Goal: Navigation & Orientation: Find specific page/section

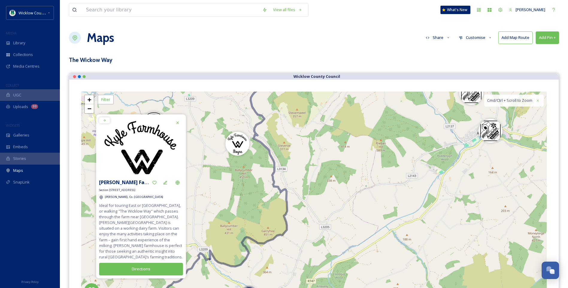
scroll to position [73, 0]
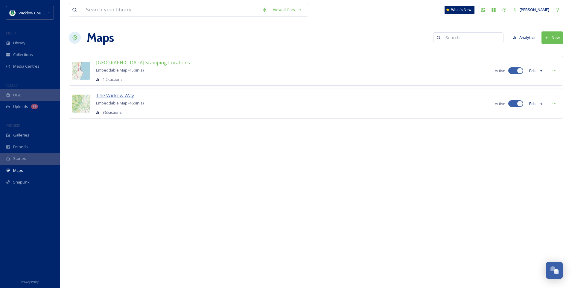
click at [119, 95] on span "The Wickow Way" at bounding box center [115, 95] width 38 height 7
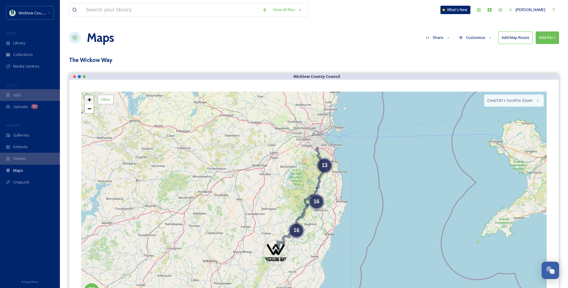
click at [87, 98] on span "+" at bounding box center [89, 99] width 4 height 7
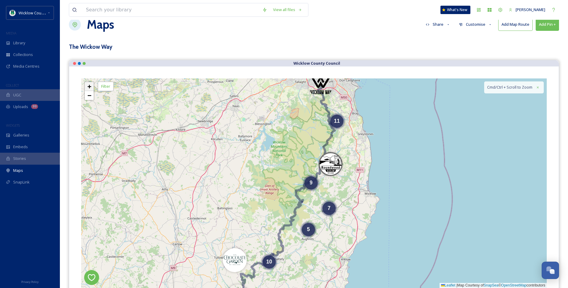
click at [90, 86] on span "+" at bounding box center [89, 86] width 4 height 7
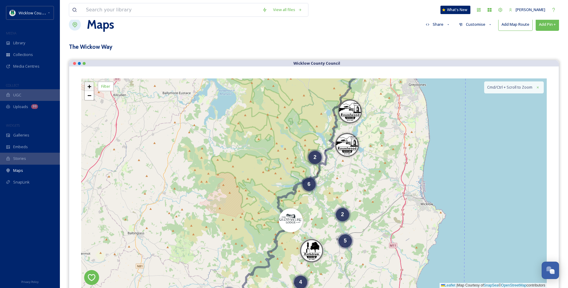
click at [90, 86] on span "+" at bounding box center [89, 86] width 4 height 7
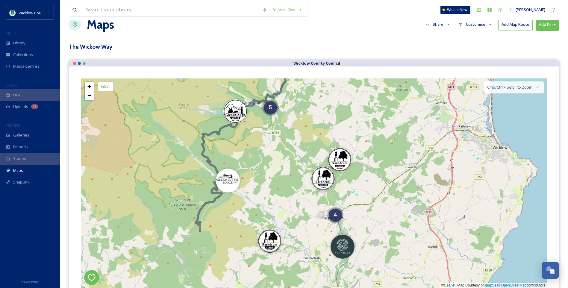
drag, startPoint x: 412, startPoint y: 179, endPoint x: 374, endPoint y: 106, distance: 83.0
click at [374, 106] on div "7 4 5 3 3 + − Leaflet | Map Courtesy of SnapSea © OpenStreetMap contributors Cm…" at bounding box center [313, 183] width 465 height 210
click at [335, 216] on div "4" at bounding box center [335, 213] width 13 height 13
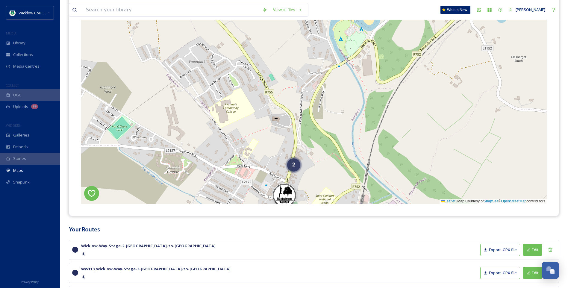
scroll to position [103, 0]
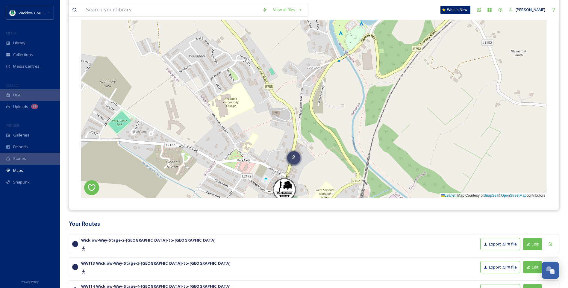
click at [295, 159] on div "2" at bounding box center [293, 157] width 13 height 13
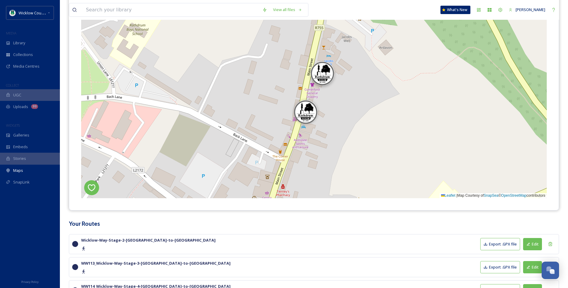
click at [322, 73] on img at bounding box center [322, 73] width 24 height 24
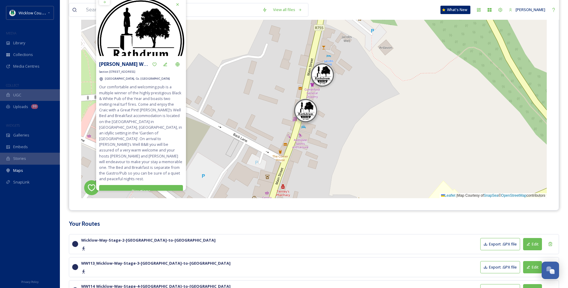
click at [302, 115] on img at bounding box center [306, 110] width 24 height 24
